Goal: Information Seeking & Learning: Compare options

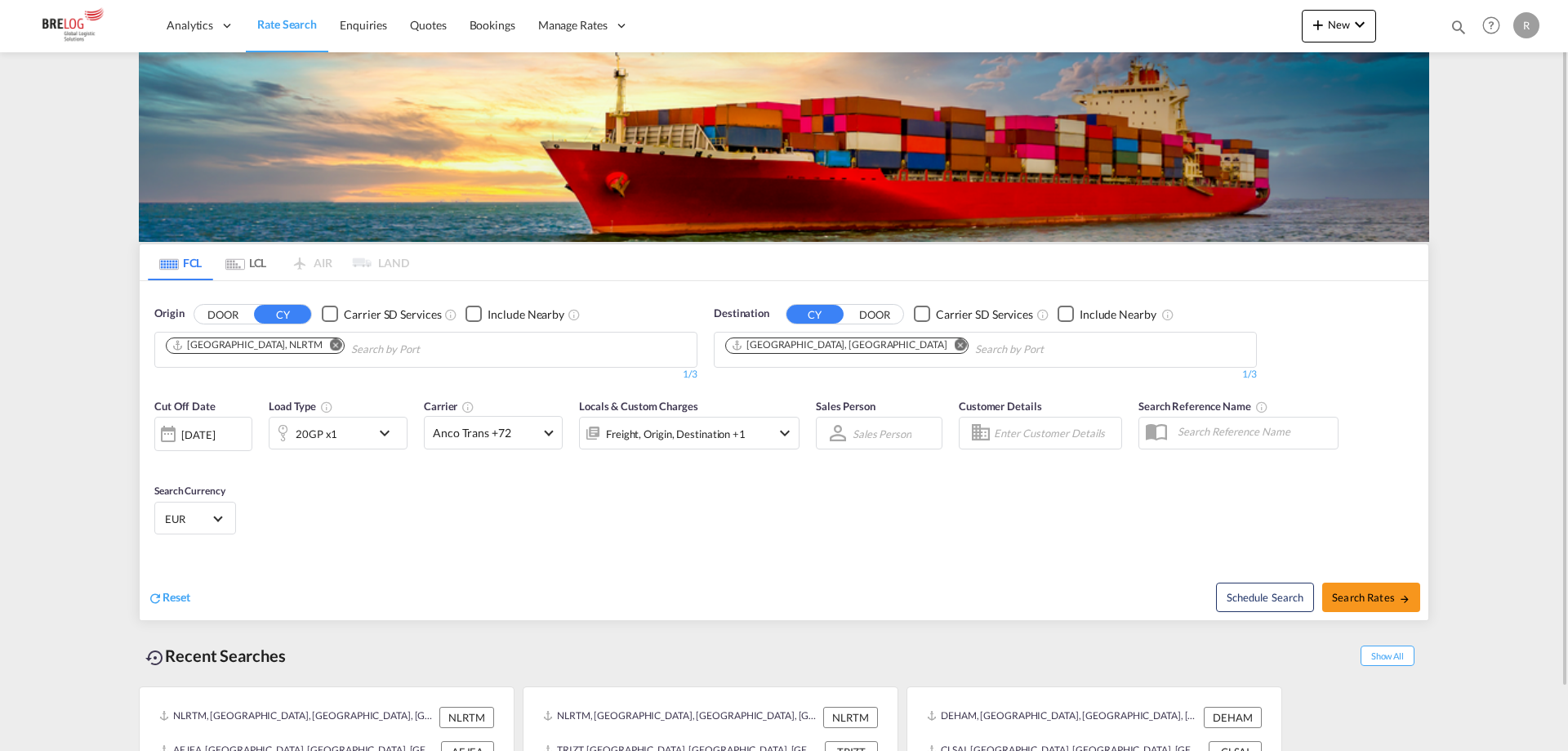
click at [330, 347] on md-icon "Remove" at bounding box center [336, 344] width 13 height 13
click at [309, 351] on body "Analytics Dashboard Rate Search Enquiries Quotes Bookings" at bounding box center [784, 376] width 1568 height 751
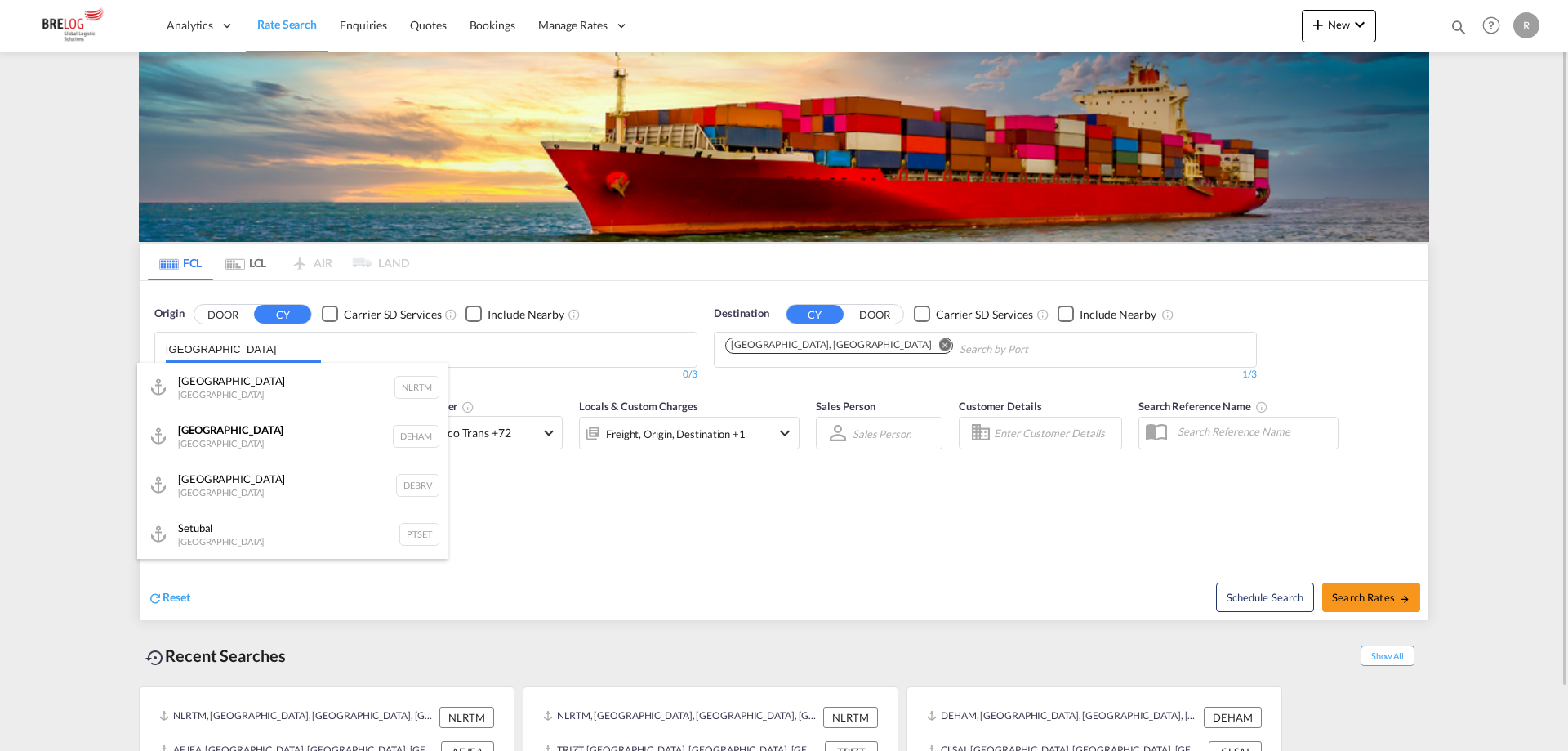
type input "[GEOGRAPHIC_DATA]"
drag, startPoint x: 309, startPoint y: 351, endPoint x: 27, endPoint y: 320, distance: 283.7
click at [266, 342] on body "Analytics Dashboard Rate Search Enquiries Quotes Bookings" at bounding box center [784, 376] width 1568 height 751
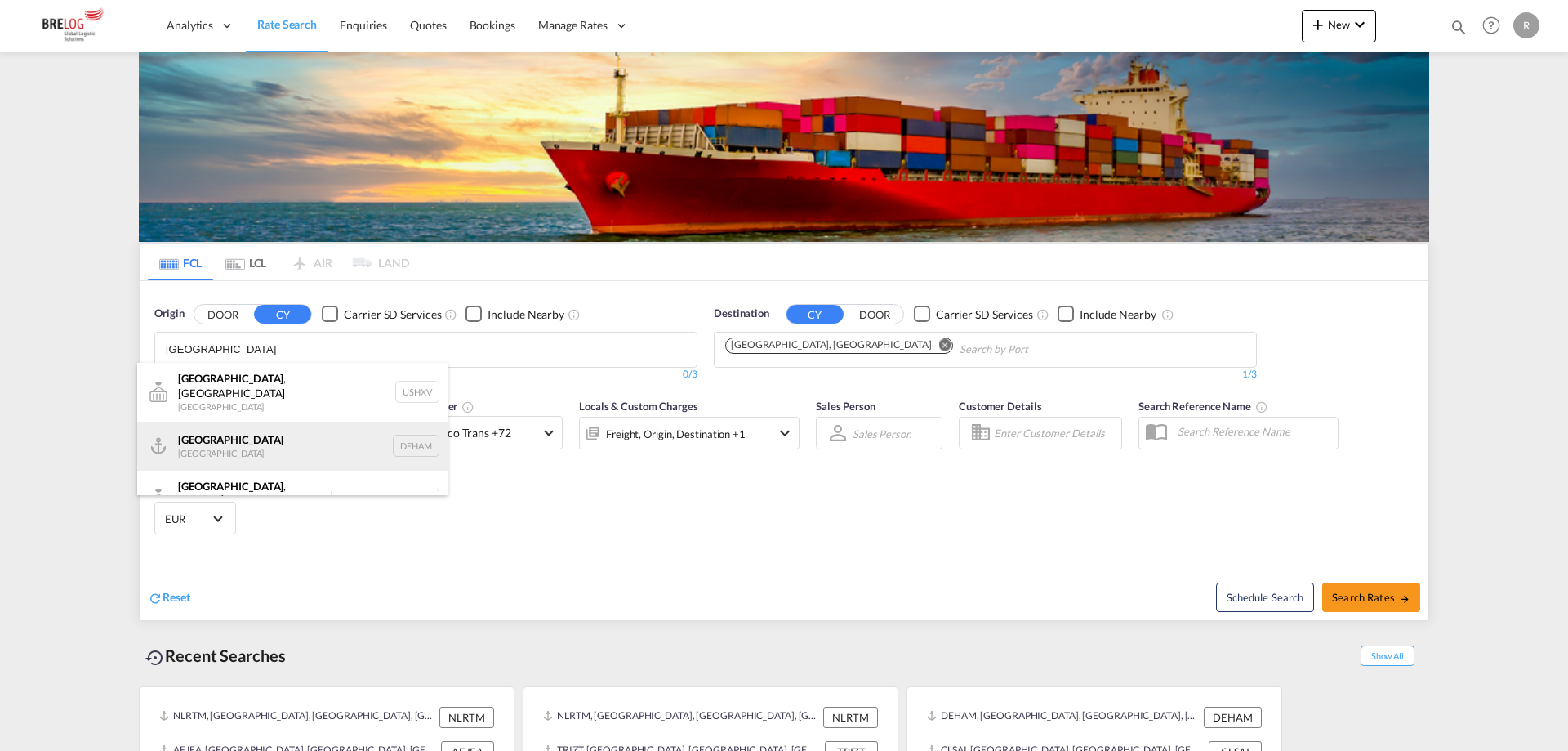
click at [261, 422] on div "[GEOGRAPHIC_DATA] [GEOGRAPHIC_DATA] DEHAM" at bounding box center [292, 446] width 311 height 49
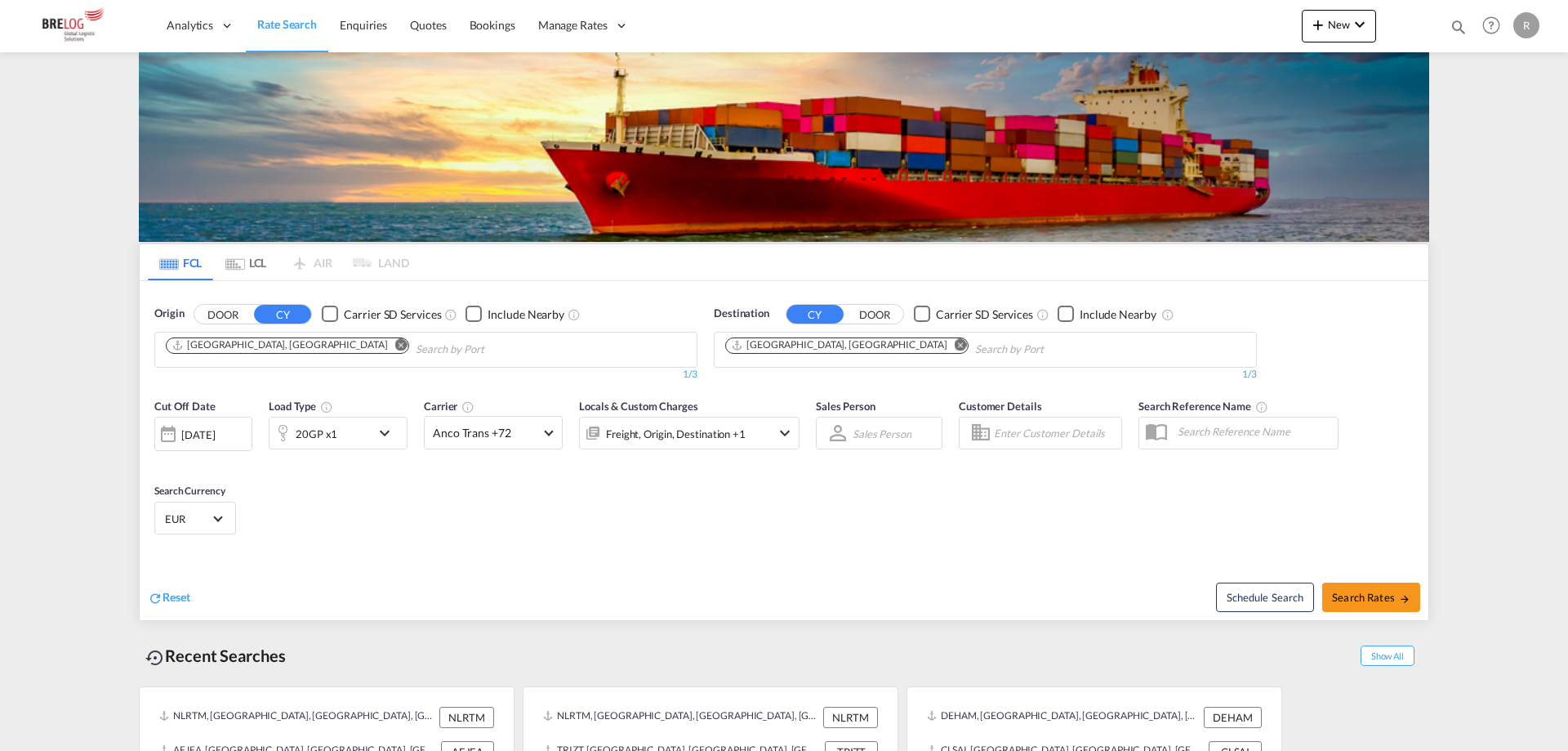
click at [955, 345] on md-icon "Remove" at bounding box center [961, 344] width 13 height 13
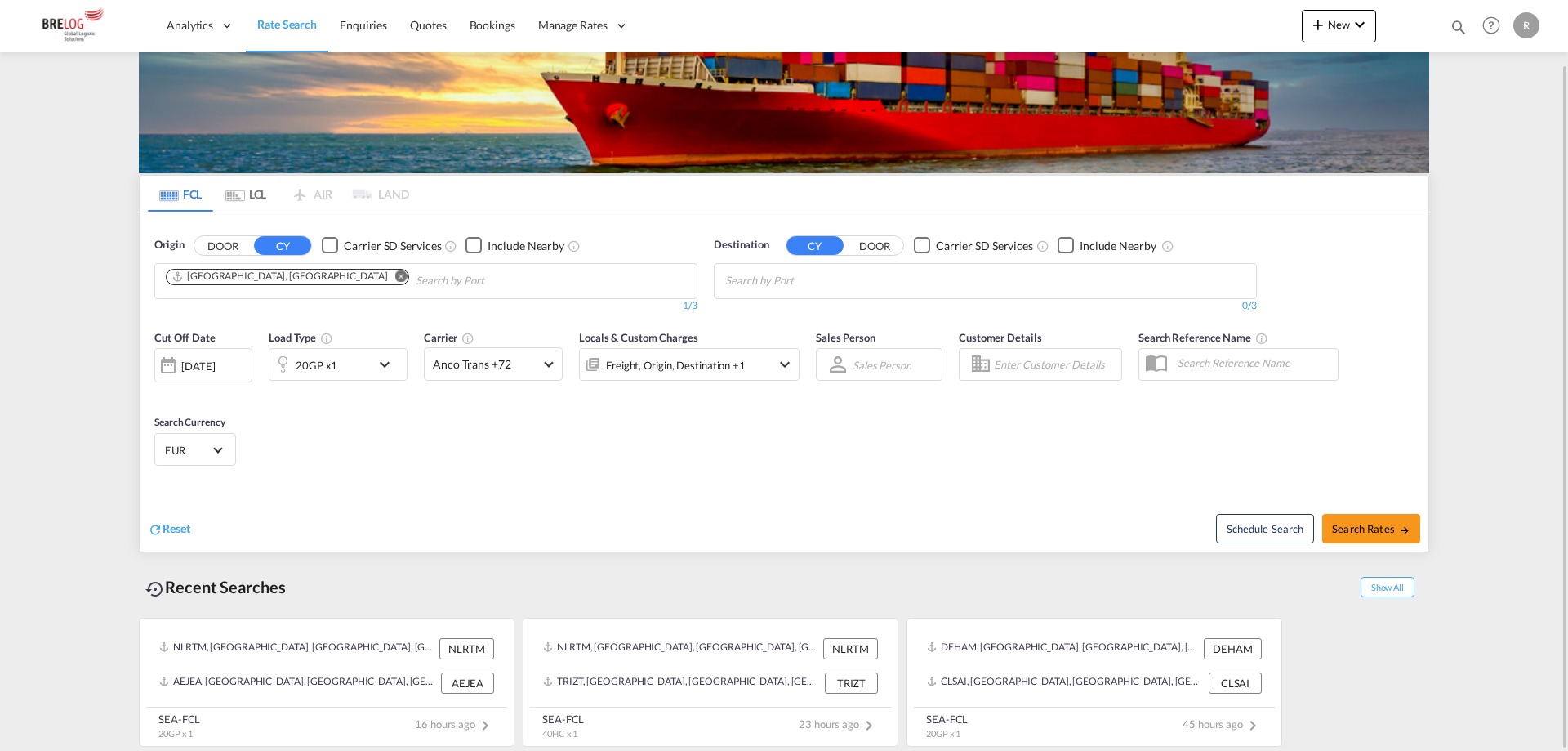
click at [833, 287] on body "Analytics Dashboard Rate Search Enquiries Quotes Bookings" at bounding box center [784, 376] width 1568 height 751
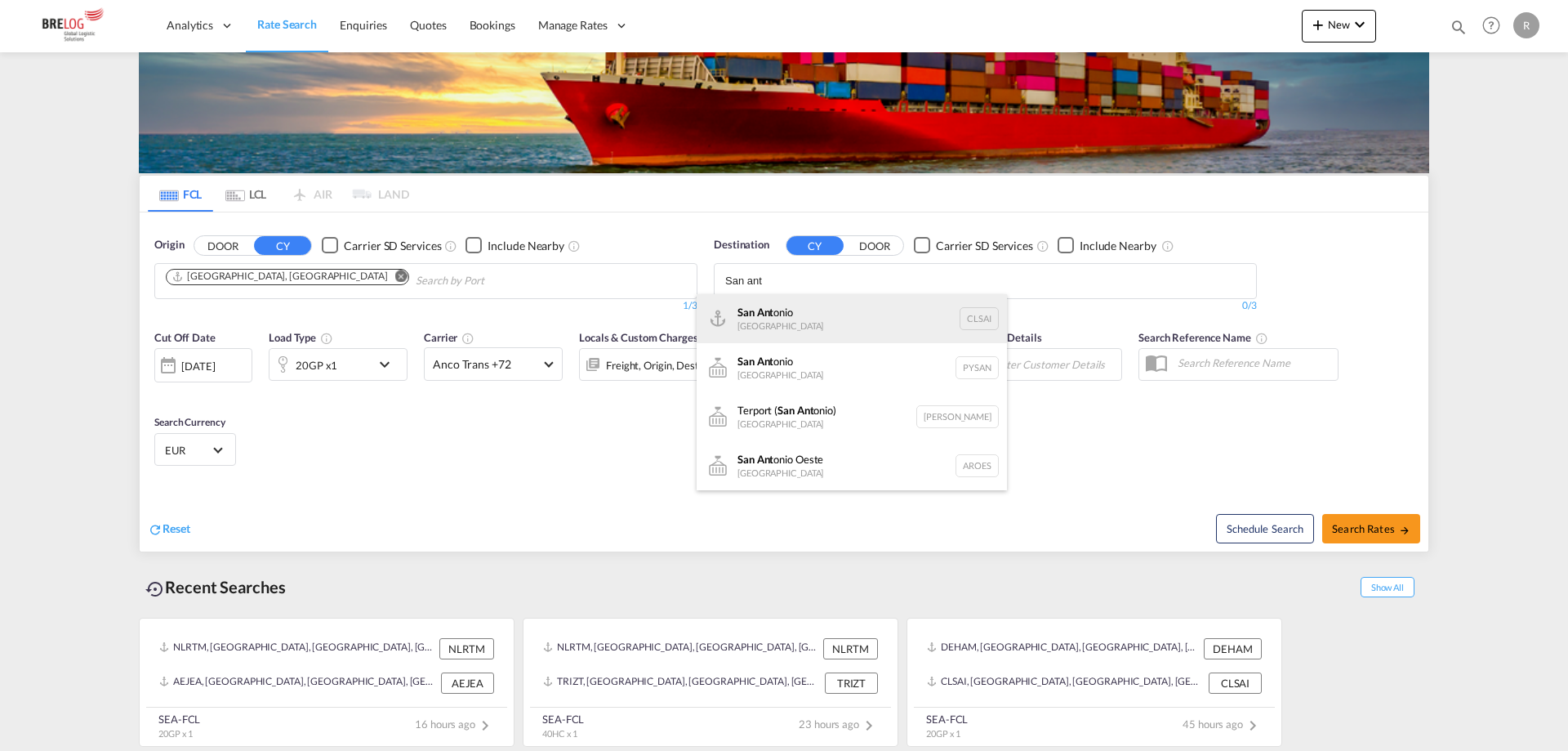
type input "San ant"
click at [817, 313] on div "San Ant onio [GEOGRAPHIC_DATA] CLSAI" at bounding box center [852, 319] width 311 height 49
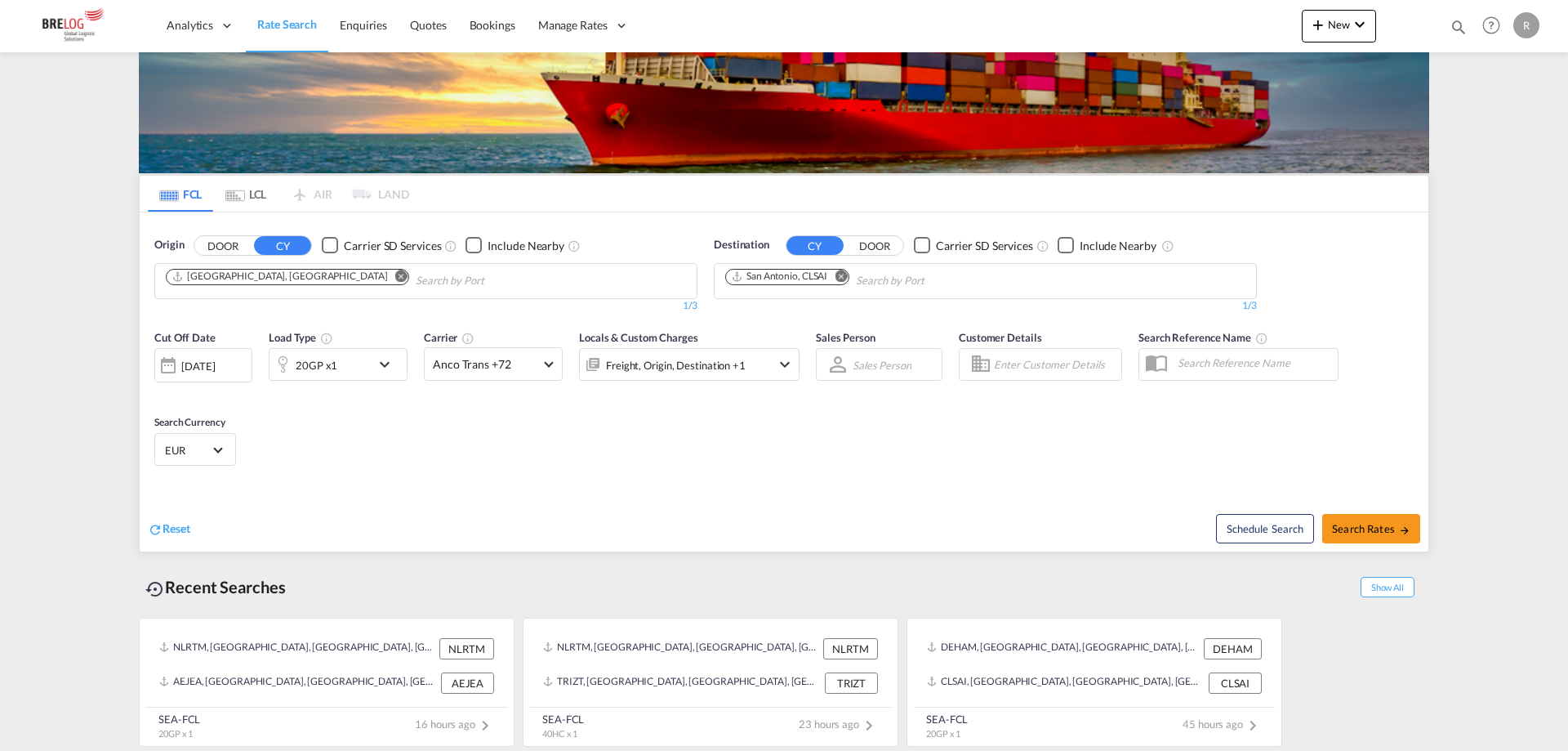
click at [215, 364] on div "[DATE]" at bounding box center [198, 366] width 34 height 14
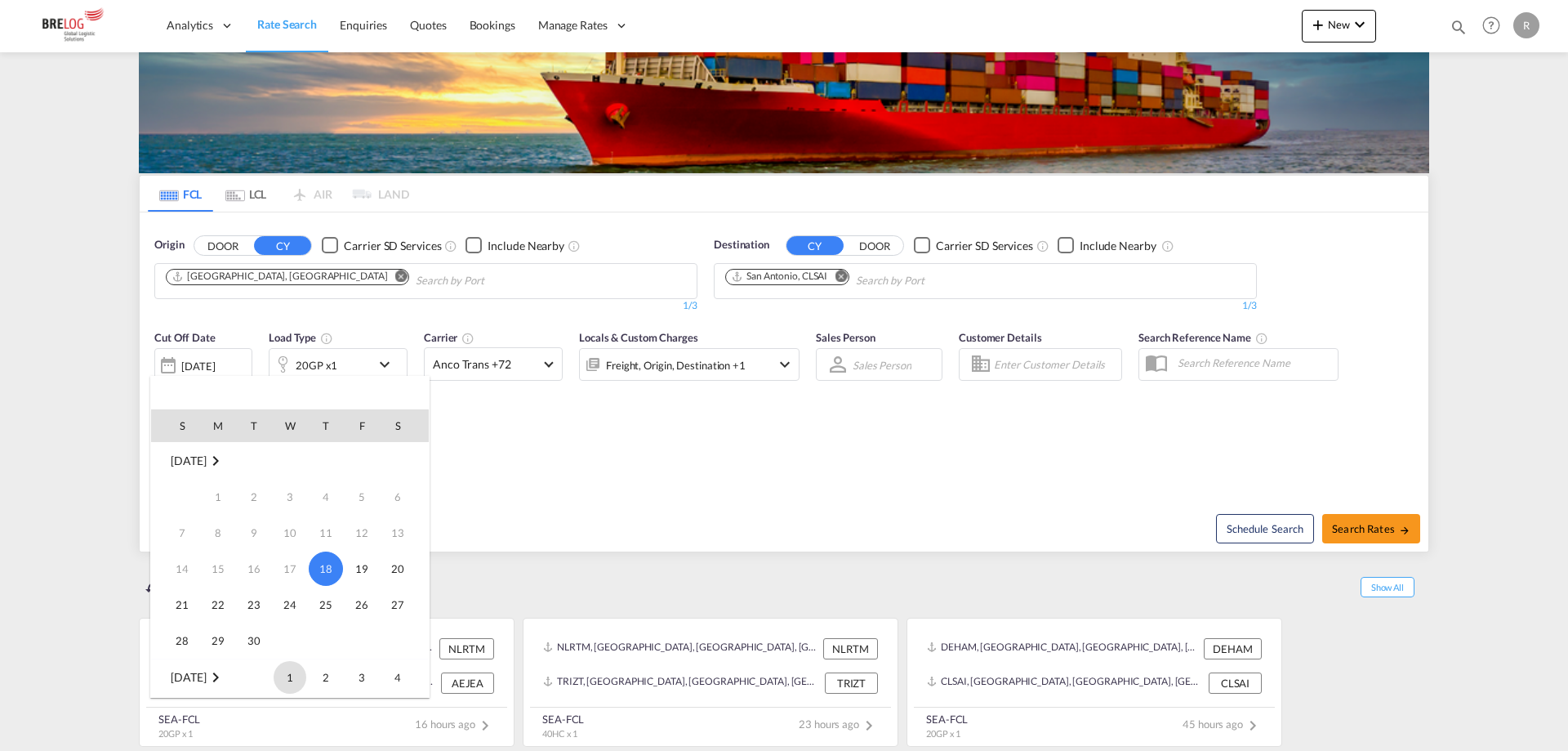
click at [283, 677] on span "1" at bounding box center [290, 678] width 33 height 33
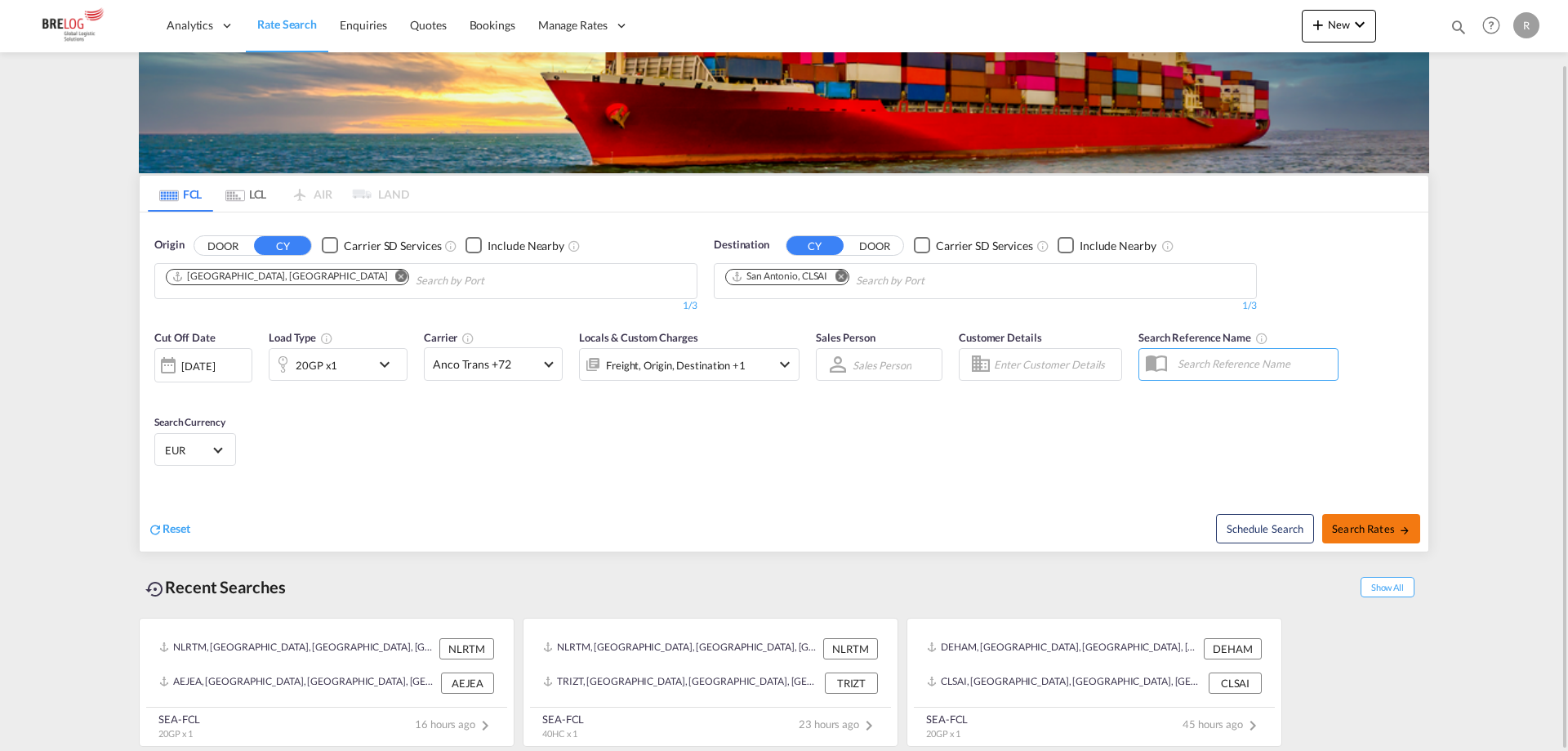
click at [1368, 538] on button "Search Rates" at bounding box center [1372, 528] width 98 height 29
type input "DEHAM to CLSAI / [DATE]"
